Goal: Task Accomplishment & Management: Complete application form

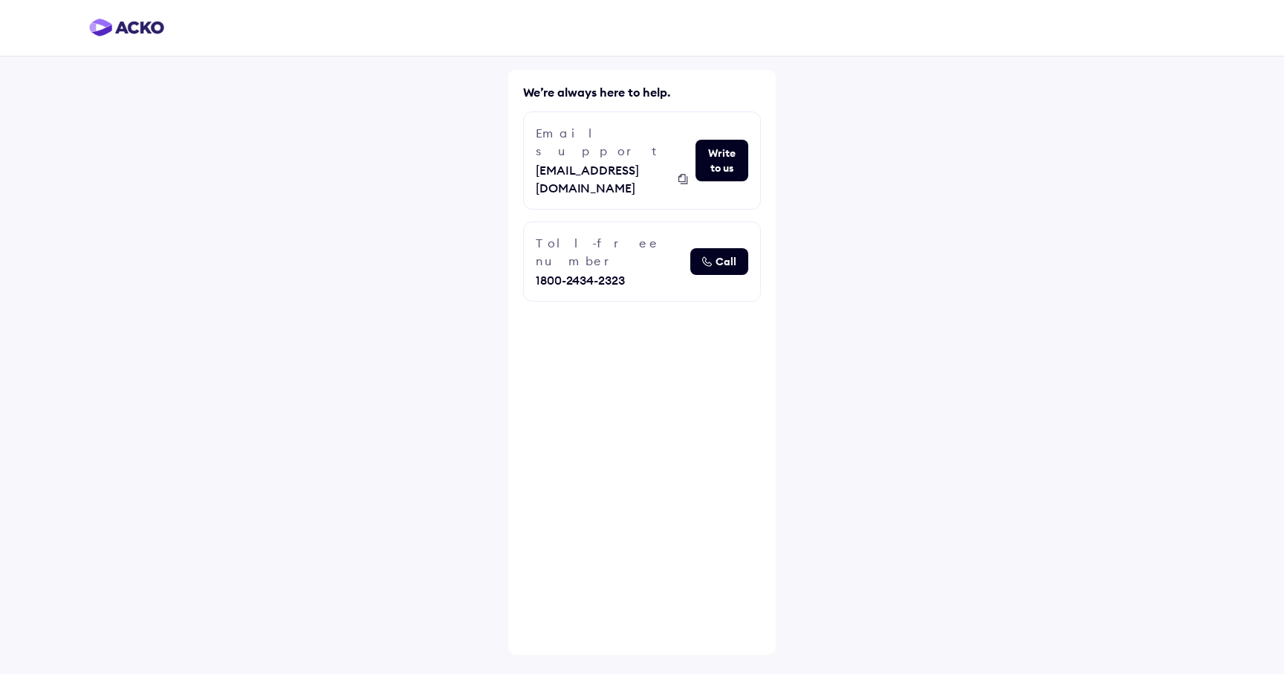
click at [125, 28] on img at bounding box center [126, 28] width 75 height 18
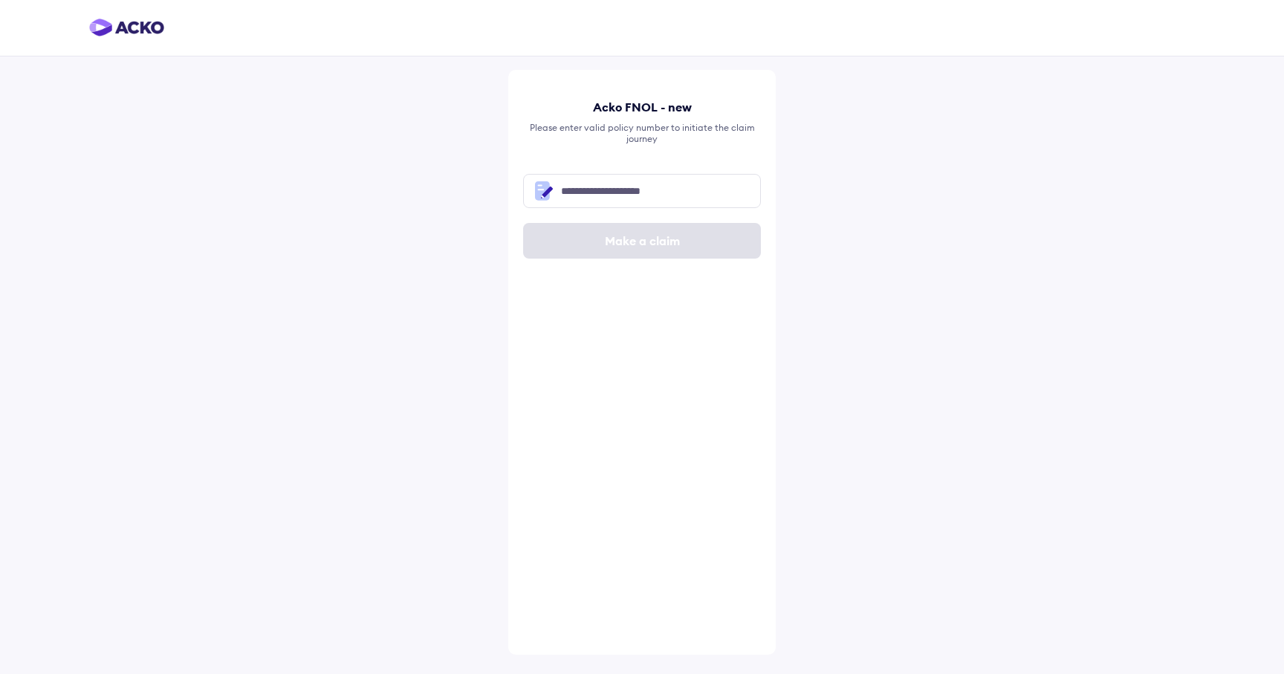
click at [125, 30] on img at bounding box center [126, 28] width 75 height 18
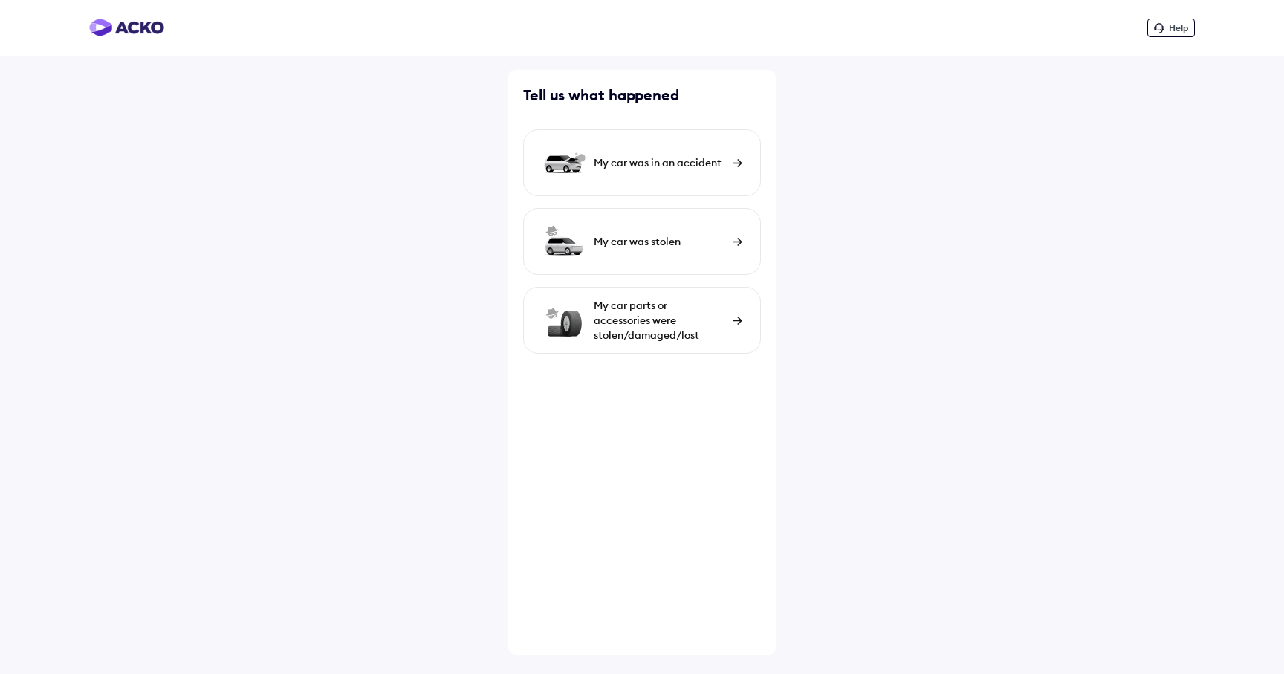
click at [1169, 25] on span "Help" at bounding box center [1178, 27] width 19 height 11
